Goal: Transaction & Acquisition: Book appointment/travel/reservation

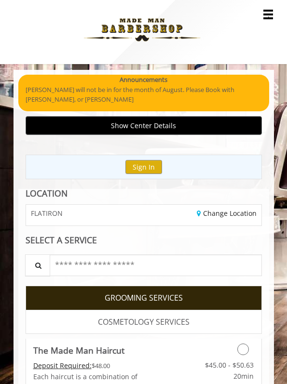
click at [52, 215] on span "FLATIRON" at bounding box center [47, 213] width 32 height 7
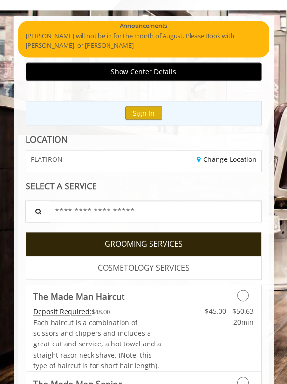
scroll to position [54, 0]
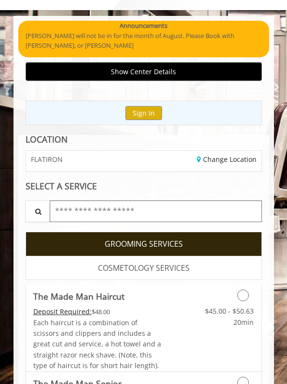
click at [77, 214] on input "text" at bounding box center [156, 212] width 212 height 22
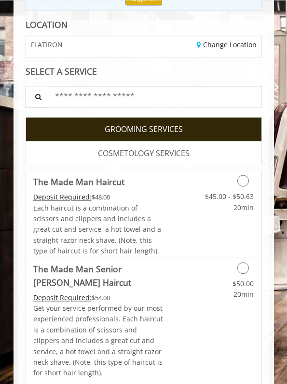
scroll to position [168, 0]
click at [237, 177] on div "Grooming services" at bounding box center [228, 178] width 66 height 16
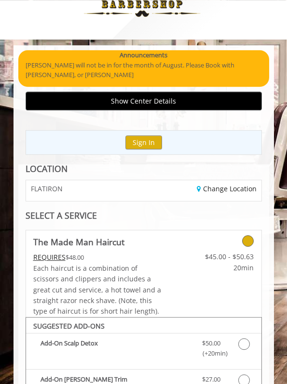
scroll to position [0, 0]
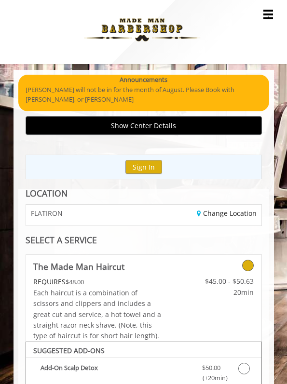
click at [48, 210] on span "FLATIRON" at bounding box center [47, 213] width 32 height 7
click at [219, 211] on link "Change Location" at bounding box center [227, 213] width 60 height 9
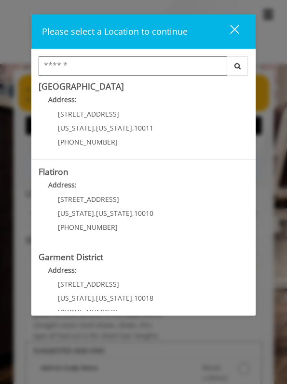
scroll to position [175, 0]
click at [80, 214] on span "New York" at bounding box center [76, 213] width 36 height 9
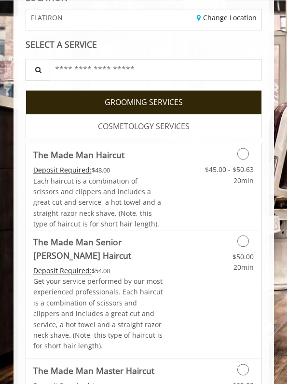
scroll to position [195, 0]
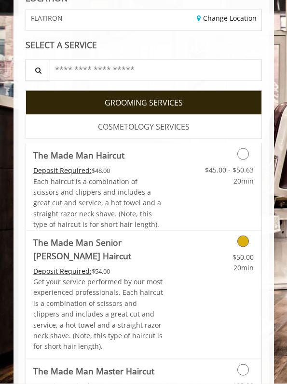
click at [248, 241] on icon "Grooming services" at bounding box center [243, 242] width 12 height 12
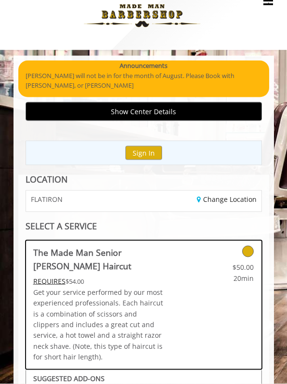
scroll to position [0, 0]
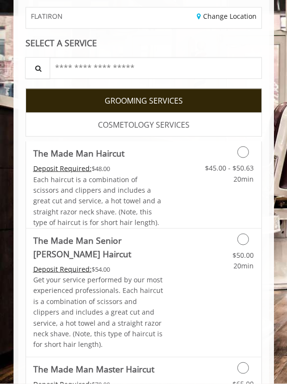
scroll to position [198, 0]
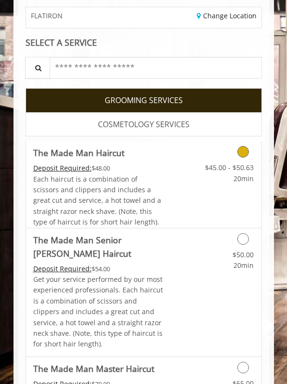
click at [237, 149] on div "Grooming services" at bounding box center [228, 149] width 66 height 16
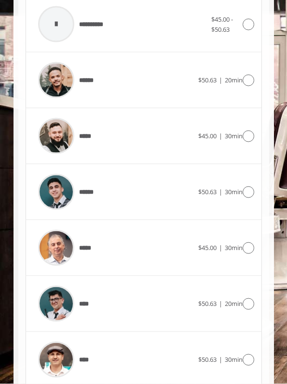
scroll to position [552, 0]
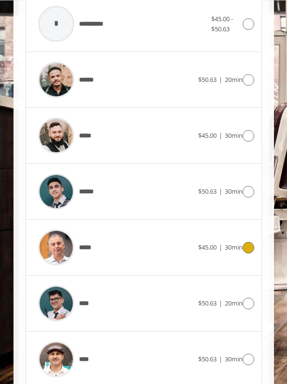
click at [249, 242] on icon at bounding box center [248, 248] width 12 height 12
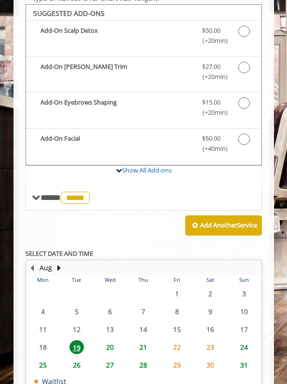
scroll to position [339, 0]
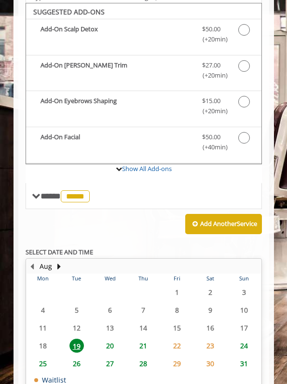
click at [113, 339] on span "20" at bounding box center [110, 346] width 14 height 14
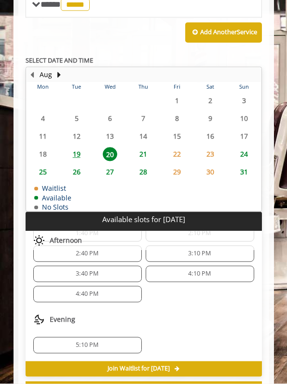
scroll to position [530, 0]
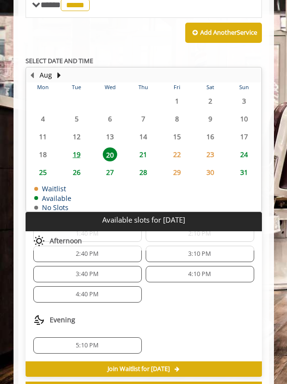
click at [61, 337] on div "5:10 PM" at bounding box center [87, 345] width 108 height 16
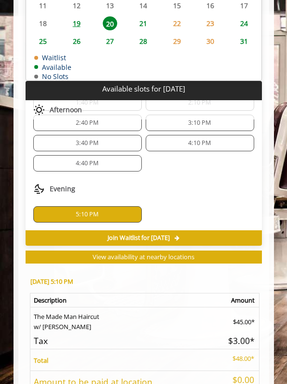
scroll to position [735, 0]
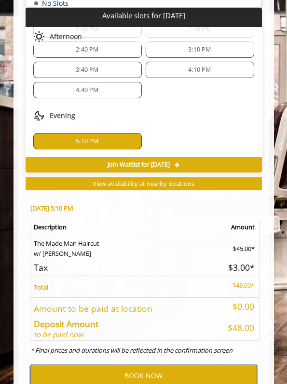
click at [96, 369] on button "BOOK NOW" at bounding box center [143, 376] width 227 height 22
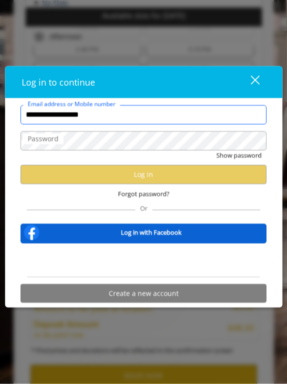
click at [111, 124] on input "**********" at bounding box center [144, 114] width 246 height 19
type input "*"
type input "**********"
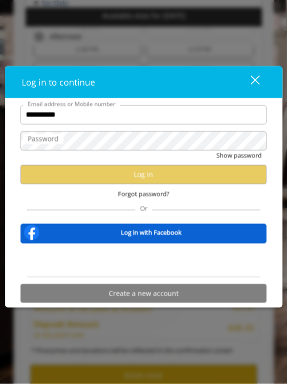
click at [46, 144] on label "Password" at bounding box center [43, 139] width 40 height 11
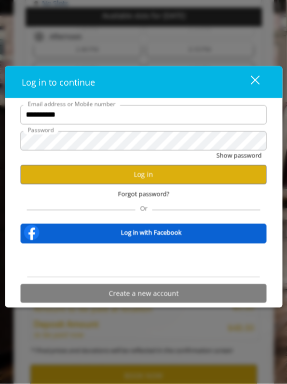
click at [49, 184] on button "Log in" at bounding box center [144, 174] width 246 height 19
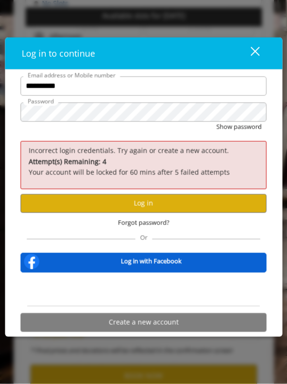
click at [67, 213] on button "Log in" at bounding box center [144, 203] width 246 height 19
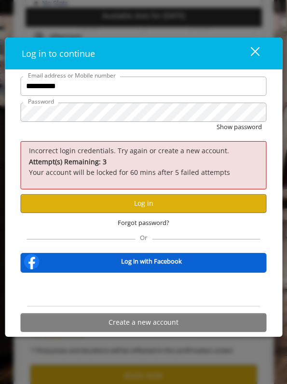
click at [131, 228] on span "Forgot password?" at bounding box center [144, 223] width 52 height 10
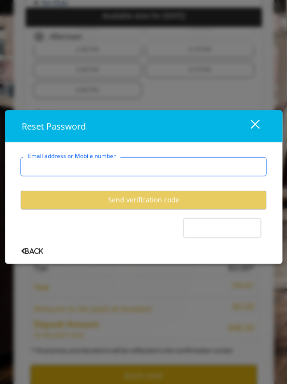
click at [52, 176] on input "Email address or Mobile number" at bounding box center [144, 166] width 246 height 19
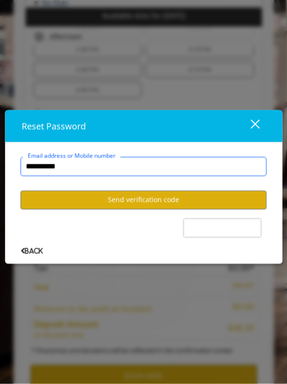
type input "**********"
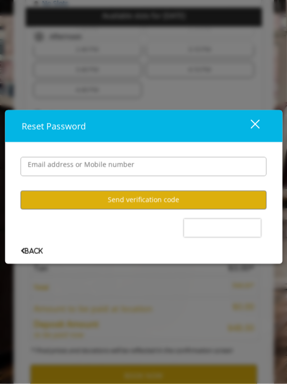
click at [52, 210] on button "Send verification code" at bounding box center [144, 200] width 246 height 19
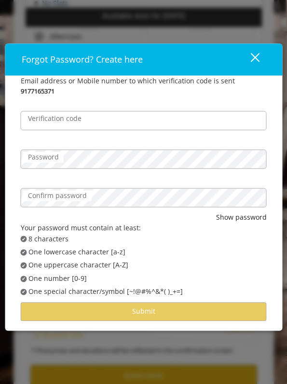
click at [54, 124] on label "Verification code" at bounding box center [54, 118] width 63 height 11
click at [54, 130] on input "Verification code" at bounding box center [144, 120] width 246 height 19
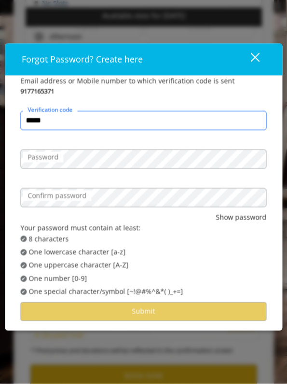
type input "******"
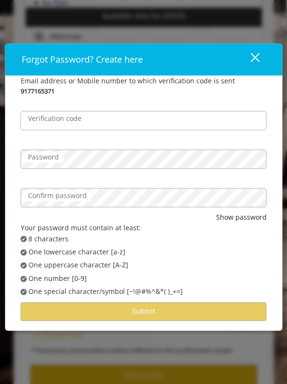
click at [44, 162] on label "Password" at bounding box center [43, 157] width 40 height 11
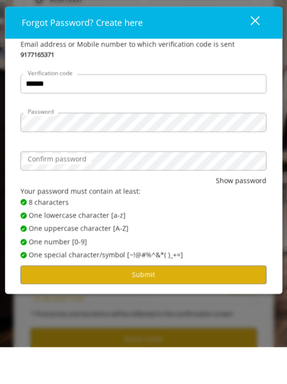
click at [66, 302] on button "Submit" at bounding box center [144, 311] width 246 height 19
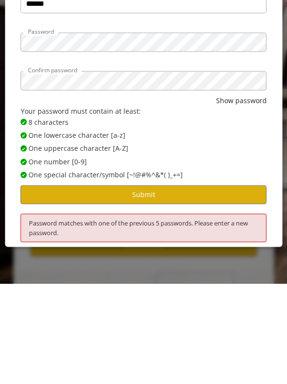
click at [65, 285] on button "Submit" at bounding box center [144, 294] width 246 height 19
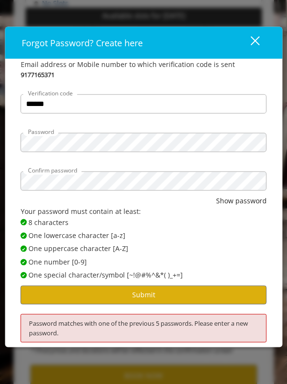
click at [193, 304] on button "Submit" at bounding box center [144, 294] width 246 height 19
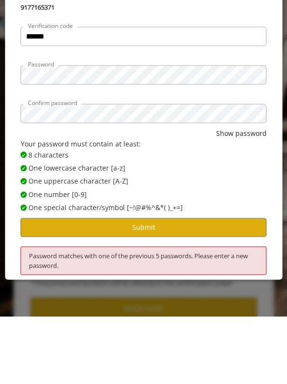
click at [205, 285] on button "Submit" at bounding box center [144, 294] width 246 height 19
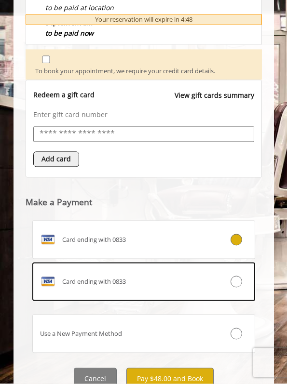
scroll to position [483, 0]
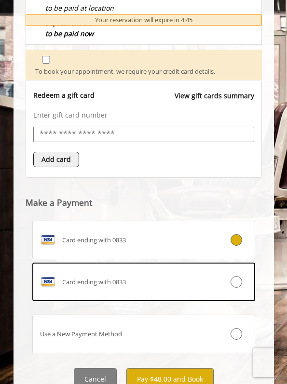
click at [179, 374] on button "Pay $48.00 and Book" at bounding box center [169, 379] width 87 height 22
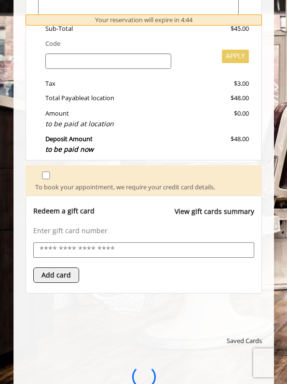
scroll to position [0, 0]
